Goal: Task Accomplishment & Management: Use online tool/utility

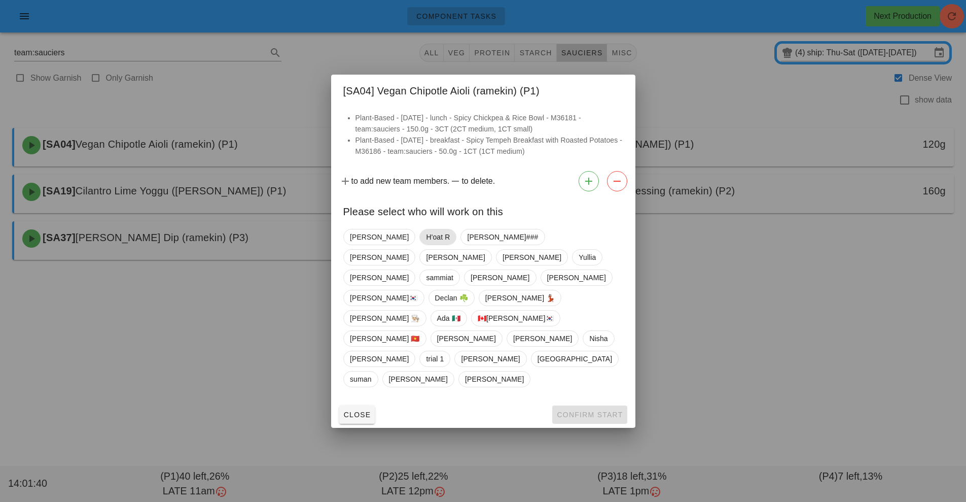
click at [419, 245] on span "H'oat R" at bounding box center [437, 237] width 37 height 16
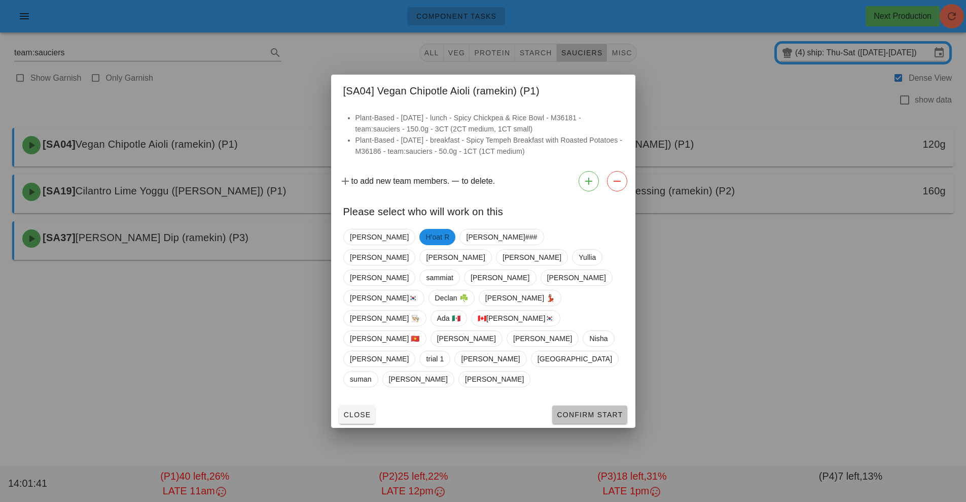
click at [584, 410] on span "Confirm Start" at bounding box center [589, 414] width 66 height 8
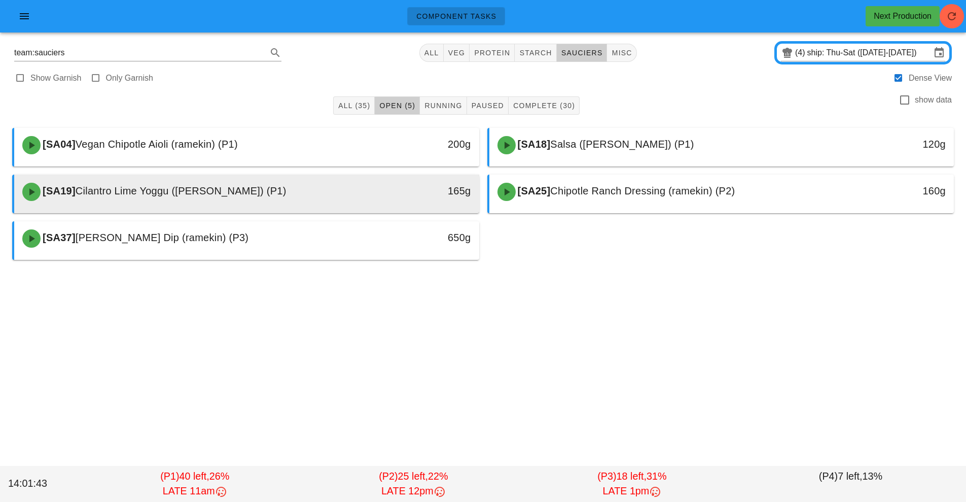
click at [287, 185] on span "Cilantro Lime Yoggu ([PERSON_NAME]) (P1)" at bounding box center [181, 190] width 211 height 11
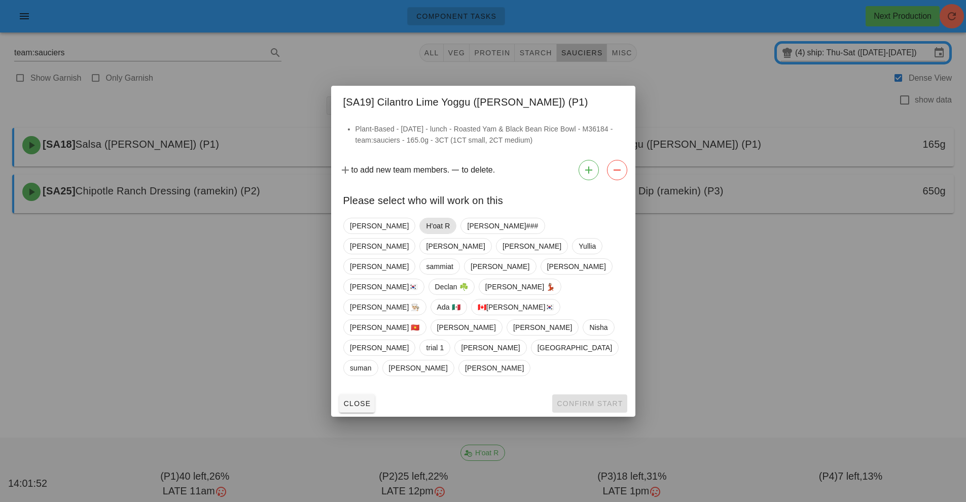
click at [426, 233] on span "H'oat R" at bounding box center [438, 225] width 24 height 15
click at [588, 399] on span "Confirm Start" at bounding box center [589, 403] width 66 height 8
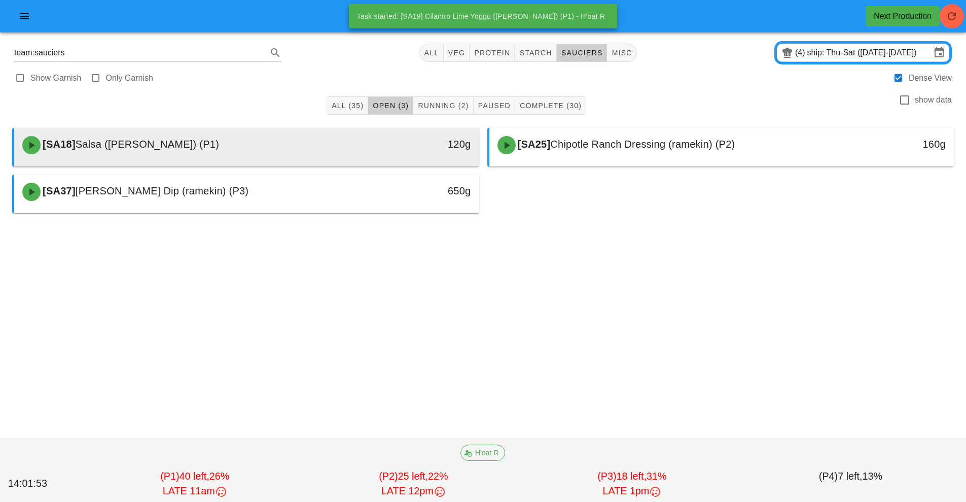
click at [343, 149] on div "[SA18] Salsa ([PERSON_NAME]) (P1)" at bounding box center [188, 145] width 345 height 30
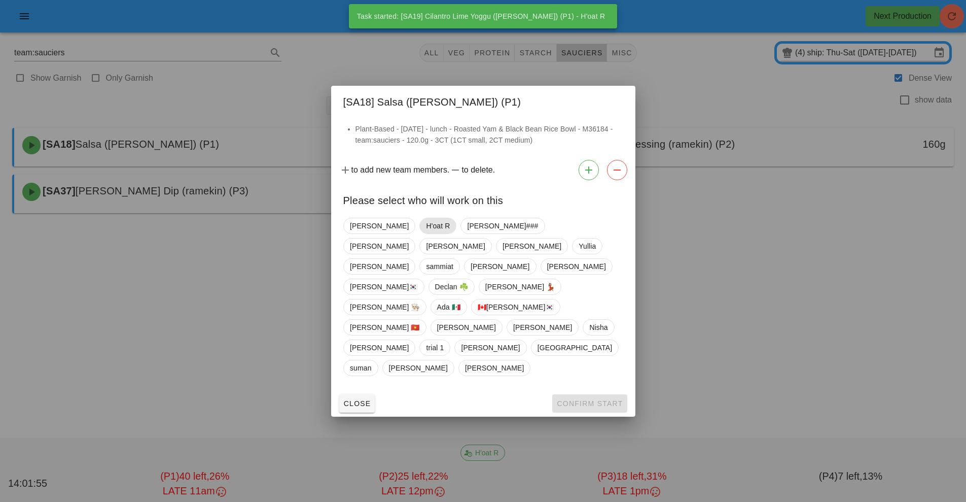
click at [426, 233] on span "H'oat R" at bounding box center [438, 225] width 24 height 15
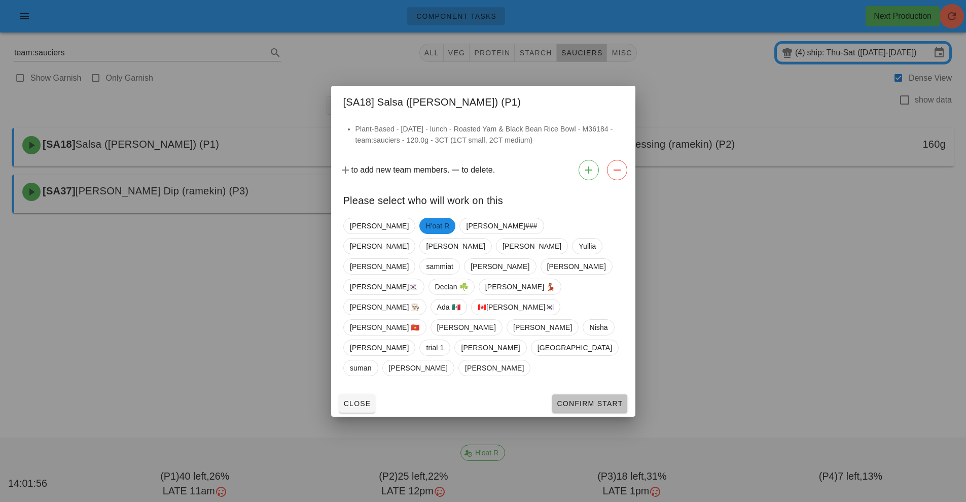
click at [583, 399] on span "Confirm Start" at bounding box center [589, 403] width 66 height 8
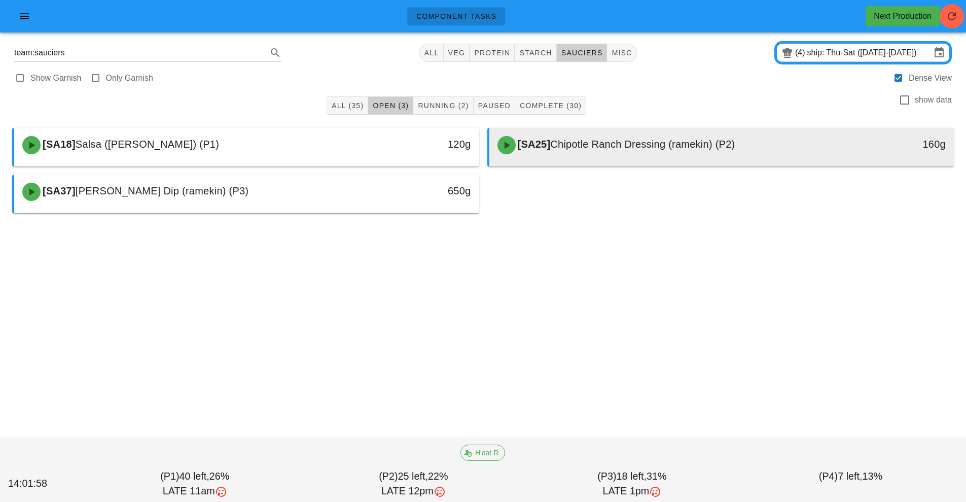
click at [644, 155] on div "[SA25] Chipotle Ranch Dressing (ramekin) (P2)" at bounding box center [663, 145] width 345 height 30
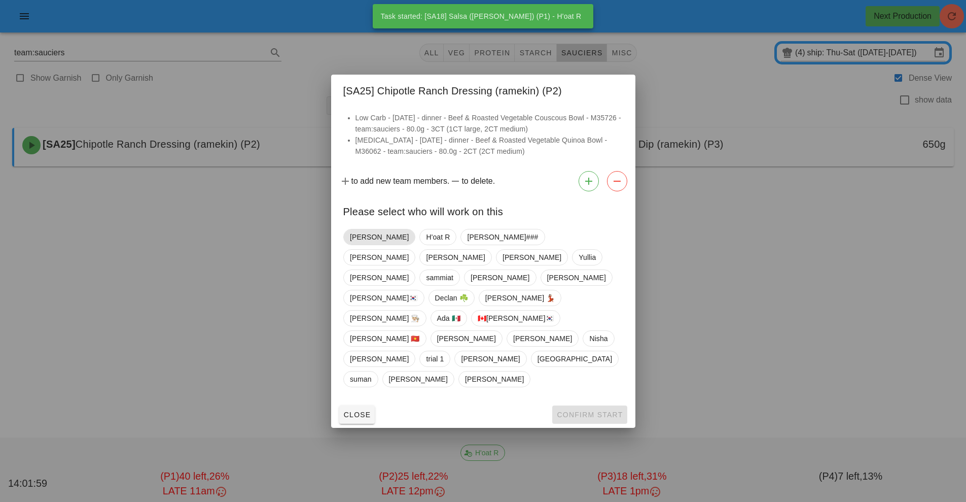
click at [364, 244] on span "[PERSON_NAME]" at bounding box center [379, 236] width 59 height 15
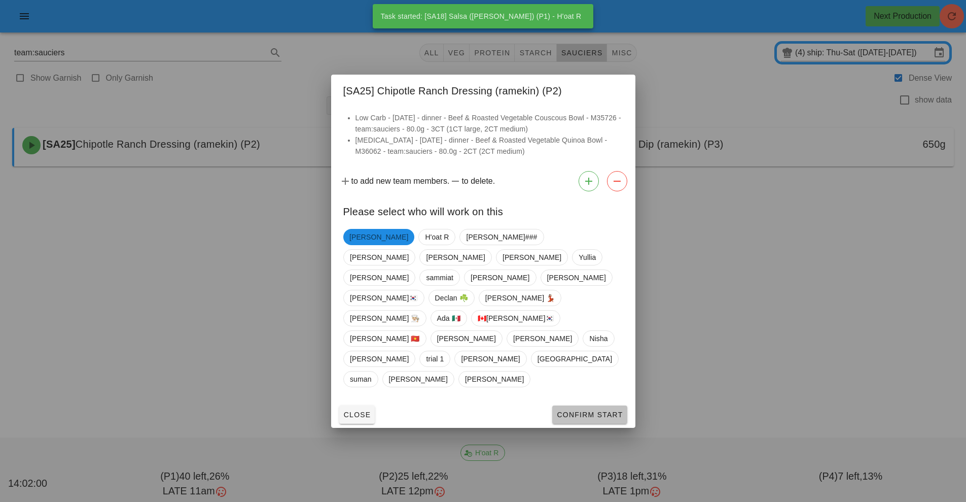
click at [608, 410] on span "Confirm Start" at bounding box center [589, 414] width 66 height 8
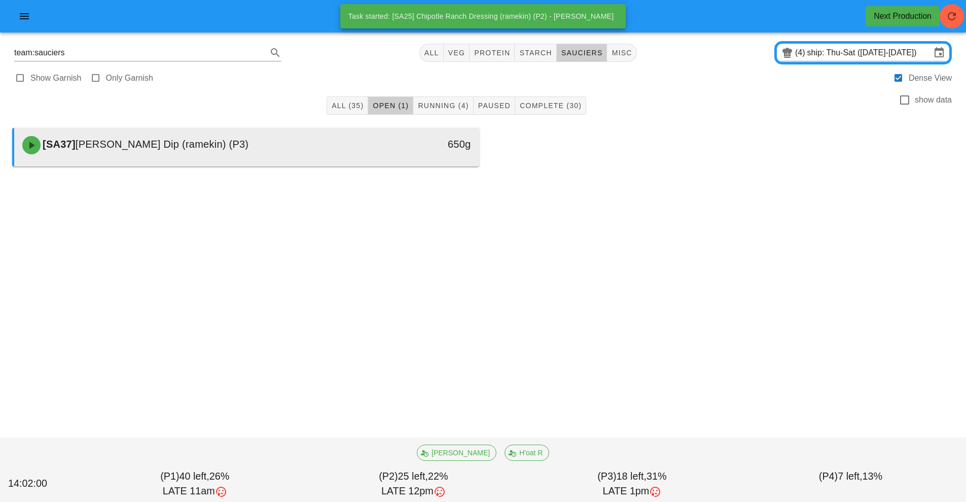
click at [326, 147] on div "[SA37] [PERSON_NAME] Dip (ramekin) (P3)" at bounding box center [188, 145] width 345 height 30
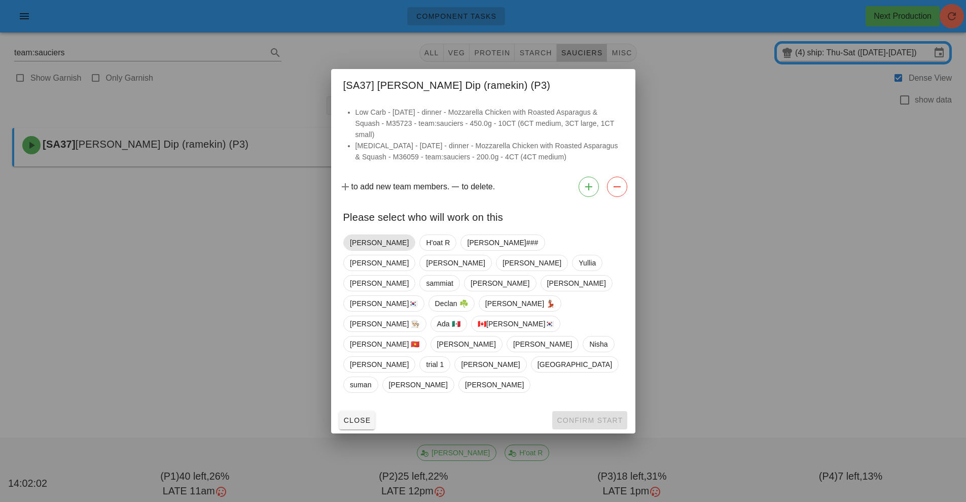
click at [367, 250] on span "[PERSON_NAME]" at bounding box center [379, 242] width 59 height 15
click at [594, 411] on button "Confirm Start" at bounding box center [589, 420] width 75 height 18
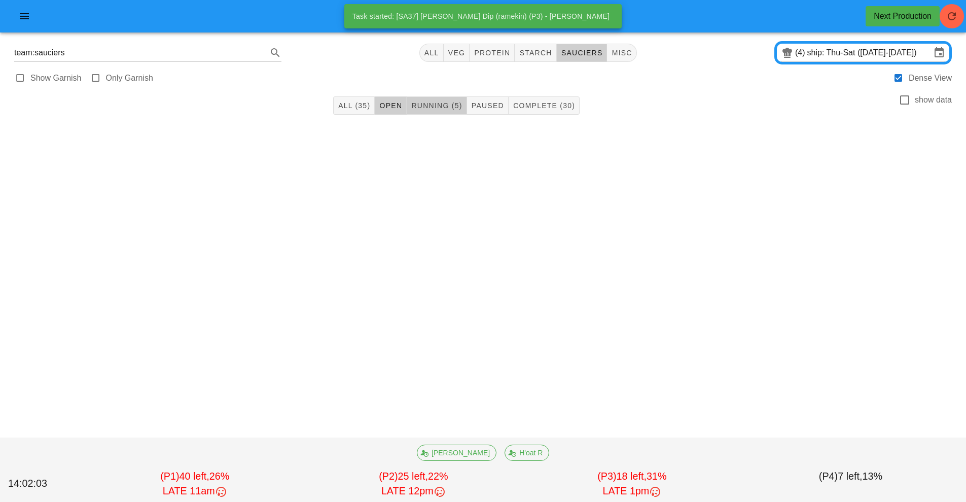
click at [429, 104] on span "Running (5)" at bounding box center [436, 105] width 51 height 8
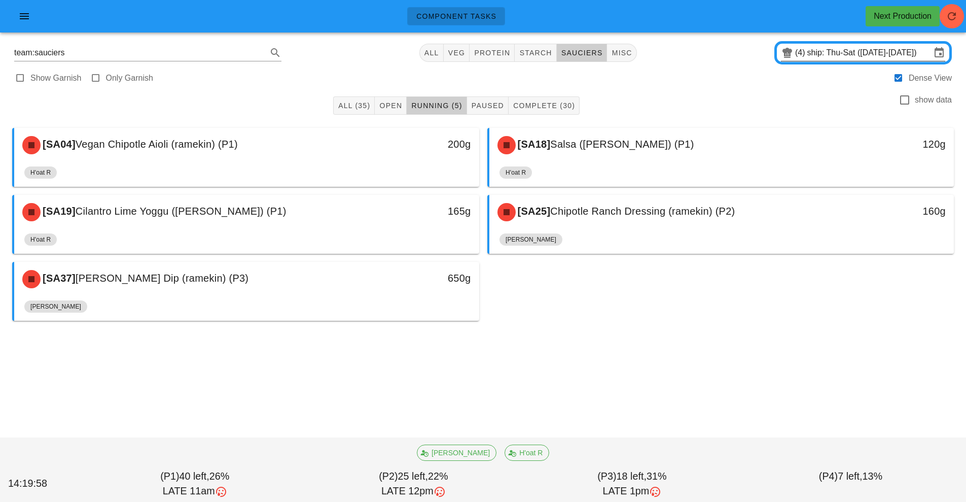
click at [863, 56] on input "ship: Thu-Sat ([DATE]-[DATE])" at bounding box center [869, 53] width 124 height 16
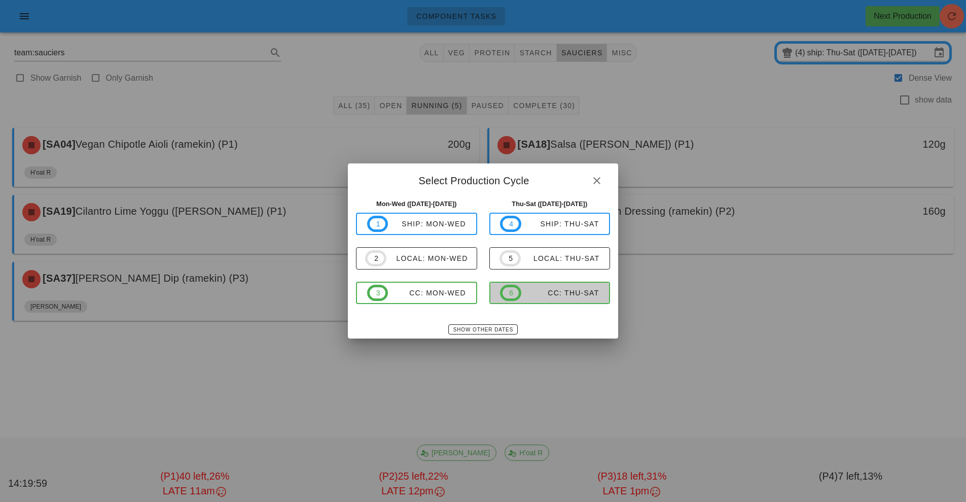
click at [552, 296] on div "CC: Thu-Sat" at bounding box center [560, 293] width 78 height 8
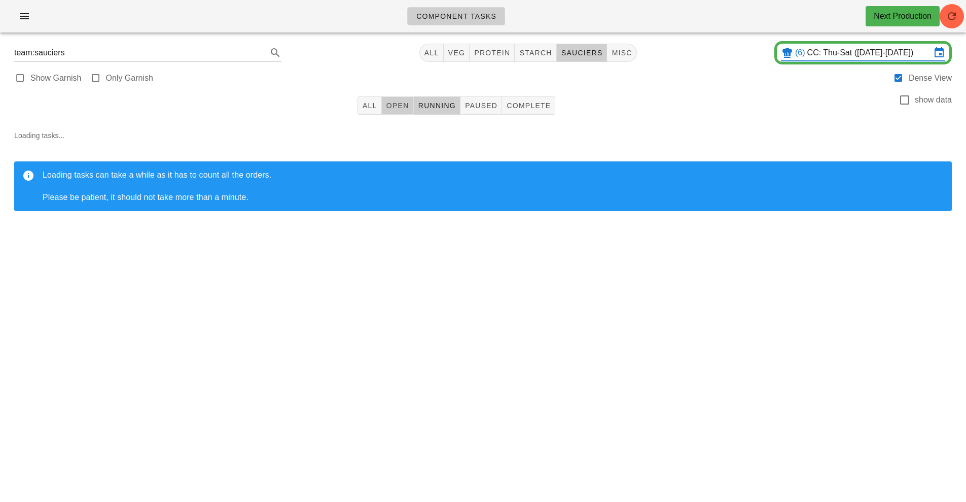
click at [403, 104] on span "Open" at bounding box center [397, 105] width 23 height 8
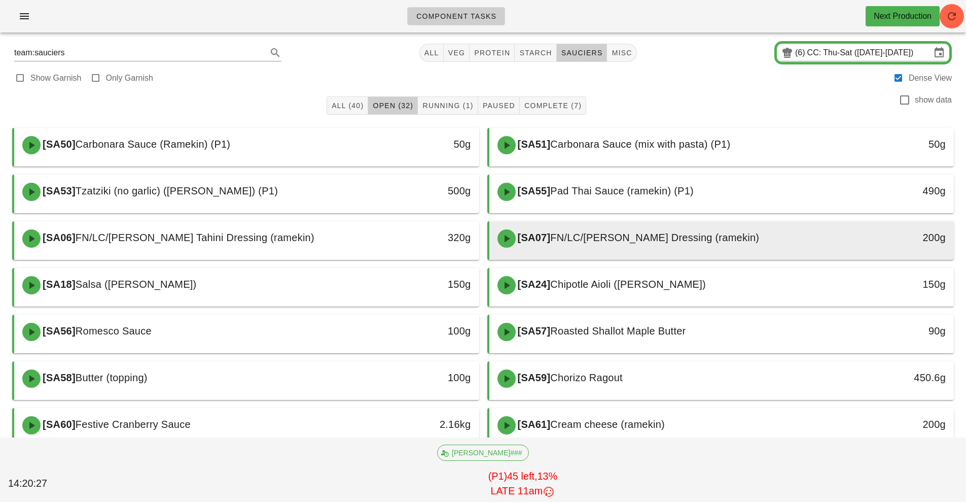
click at [612, 244] on div "[SA07] FN/LC/[PERSON_NAME] Dressing (ramekin)" at bounding box center [663, 238] width 345 height 30
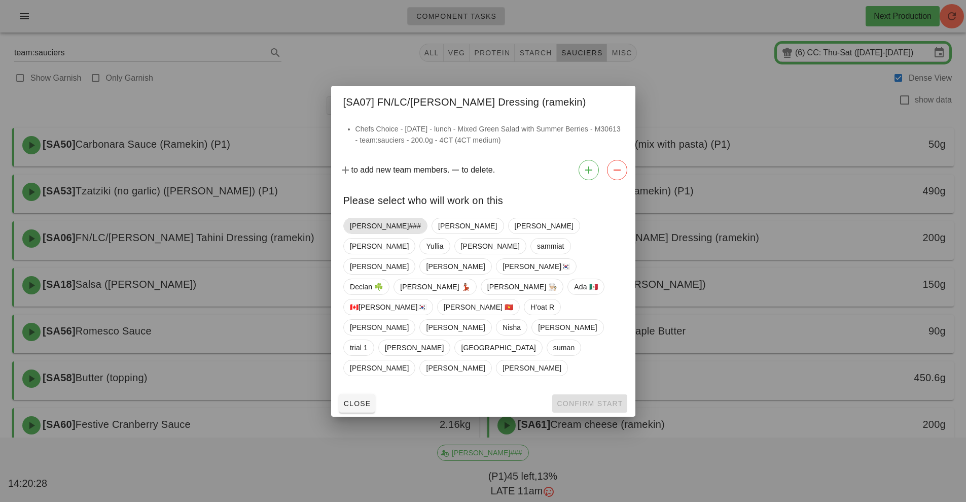
click at [367, 233] on span "[PERSON_NAME]###" at bounding box center [385, 225] width 71 height 15
click at [588, 399] on span "Confirm Start" at bounding box center [589, 403] width 66 height 8
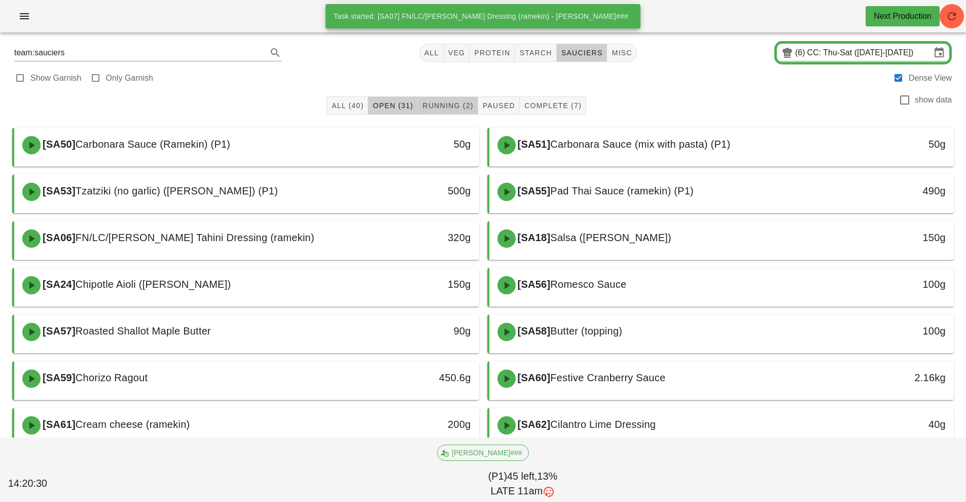
click at [449, 111] on button "Running (2)" at bounding box center [448, 105] width 60 height 18
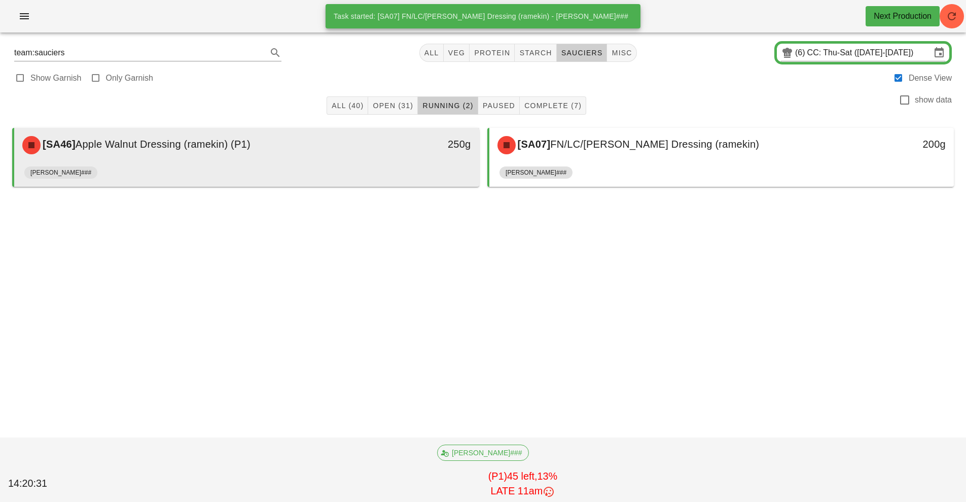
click at [371, 168] on div "[PERSON_NAME]###" at bounding box center [246, 174] width 445 height 24
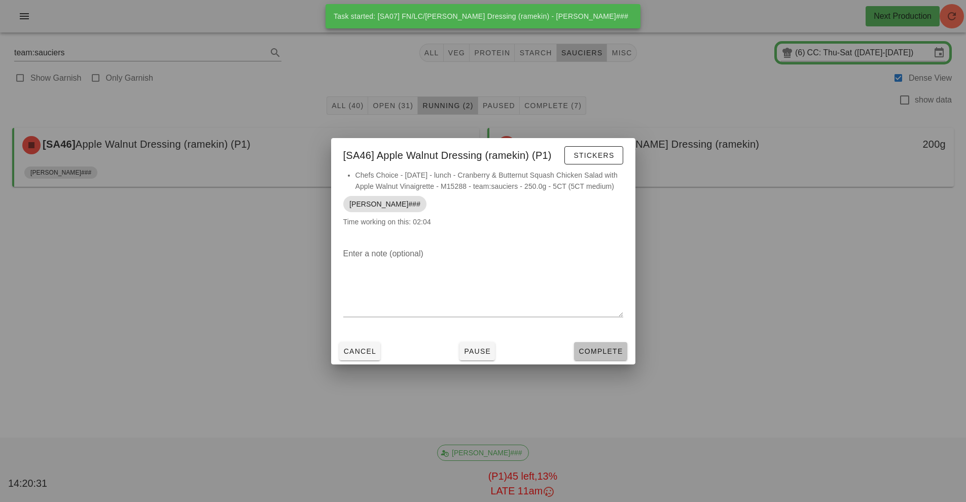
click at [600, 349] on span "Complete" at bounding box center [600, 351] width 45 height 8
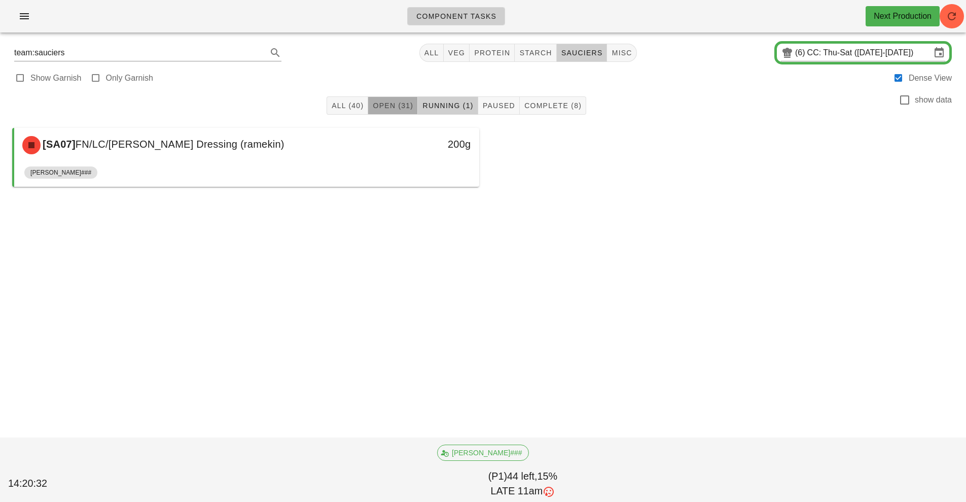
click at [390, 99] on button "Open (31)" at bounding box center [393, 105] width 50 height 18
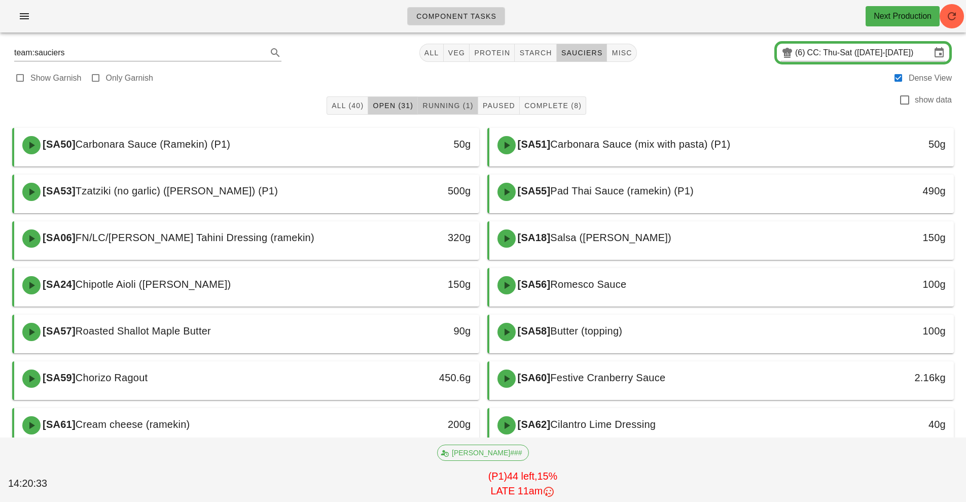
click at [457, 106] on span "Running (1)" at bounding box center [447, 105] width 51 height 8
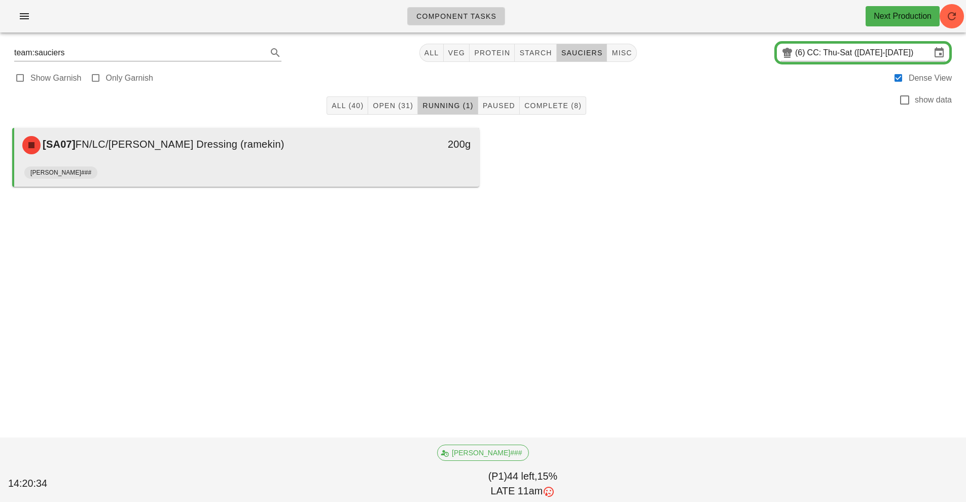
click at [423, 166] on div "[PERSON_NAME]###" at bounding box center [246, 174] width 445 height 24
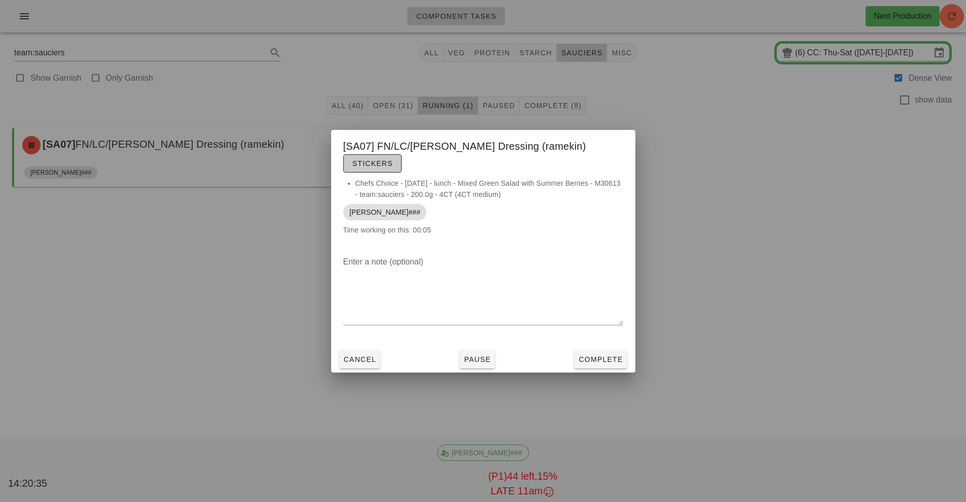
click at [393, 159] on span "Stickers" at bounding box center [372, 163] width 41 height 8
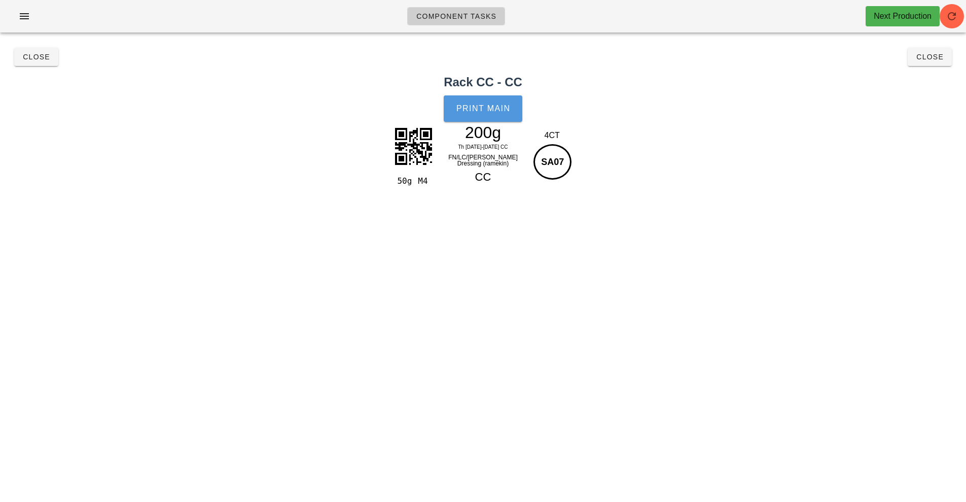
click at [483, 118] on button "Print Main" at bounding box center [483, 108] width 78 height 26
click at [38, 58] on span "Close" at bounding box center [36, 57] width 28 height 8
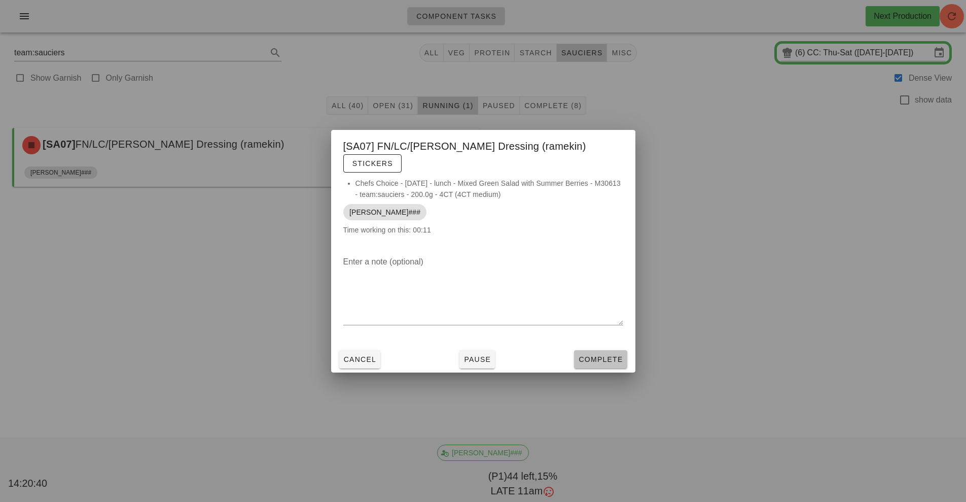
click at [598, 355] on span "Complete" at bounding box center [600, 359] width 45 height 8
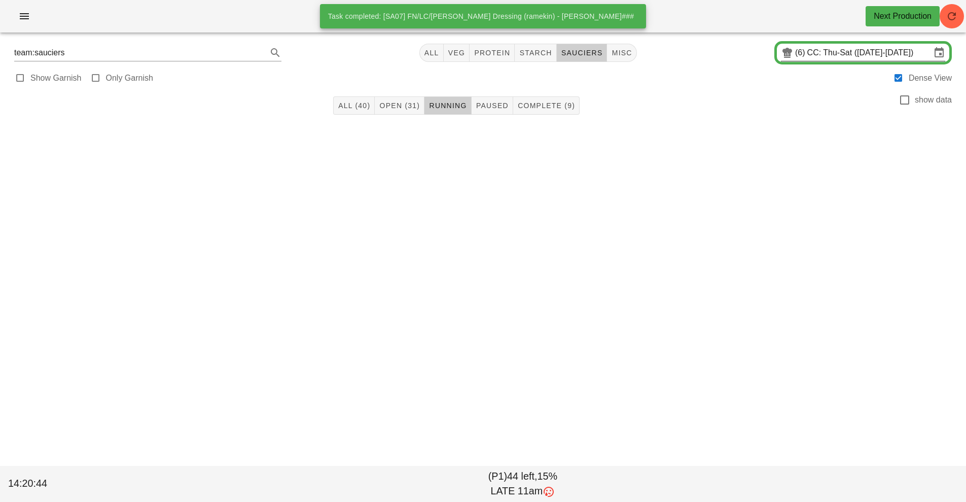
click at [831, 48] on input "CC: Thu-Sat ([DATE]-[DATE])" at bounding box center [869, 53] width 124 height 16
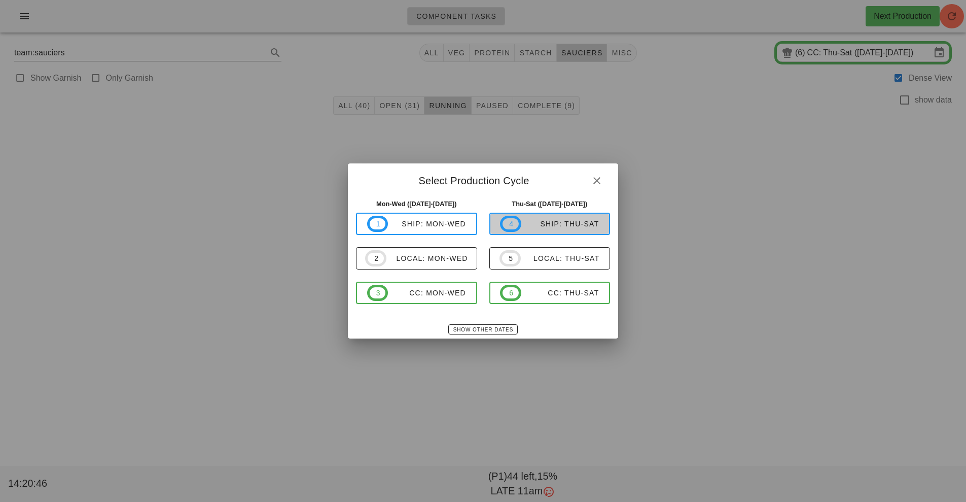
click at [571, 232] on span "4 ship: Thu-Sat" at bounding box center [549, 224] width 99 height 16
type input "ship: Thu-Sat ([DATE]-[DATE])"
